Goal: Task Accomplishment & Management: Use online tool/utility

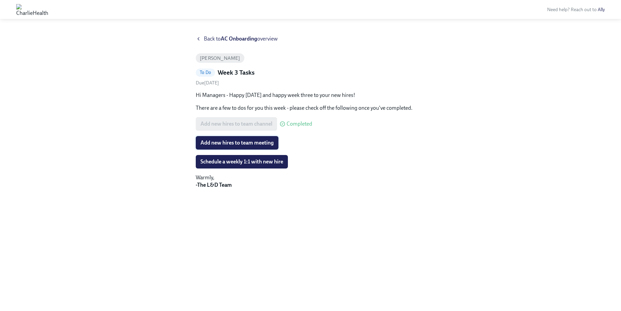
click at [249, 146] on span "Add new hires to team meeting" at bounding box center [236, 142] width 73 height 7
click at [244, 164] on span "Schedule a weekly 1:1 with new hire" at bounding box center [241, 161] width 83 height 7
click at [213, 140] on span "Add new hires to team meeting" at bounding box center [236, 142] width 73 height 7
click at [218, 158] on button "Schedule a weekly 1:1 with new hire" at bounding box center [242, 162] width 92 height 14
